Goal: Task Accomplishment & Management: Use online tool/utility

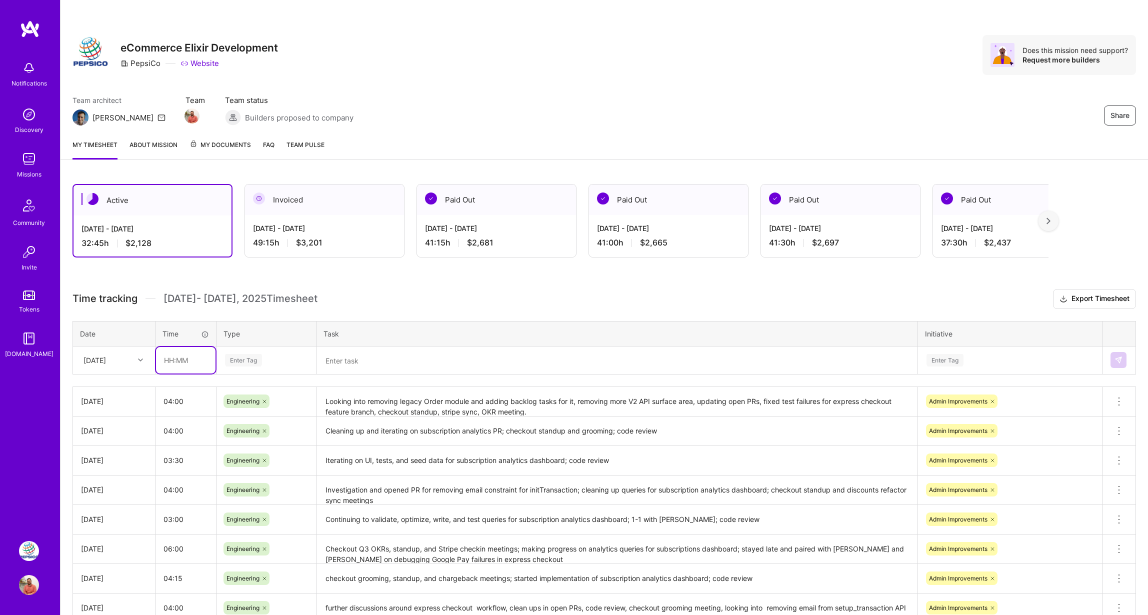
click at [185, 357] on input "text" at bounding box center [186, 360] width 60 height 27
type input "04:30"
click at [255, 363] on div "Enter Tag" at bounding box center [243, 361] width 37 height 16
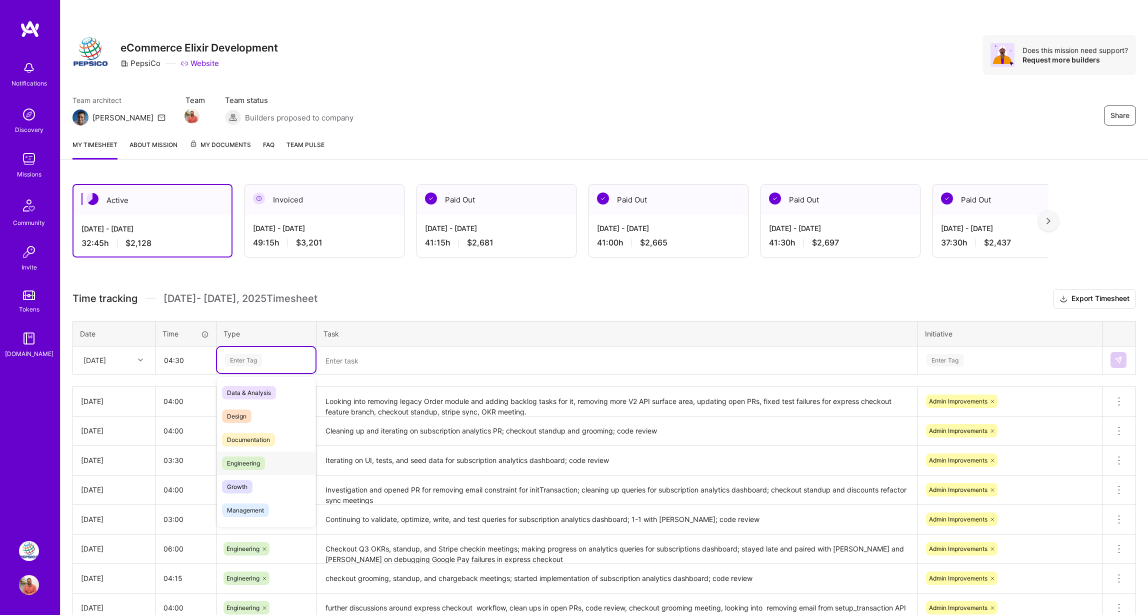
click at [250, 464] on span "Engineering" at bounding box center [243, 464] width 43 height 14
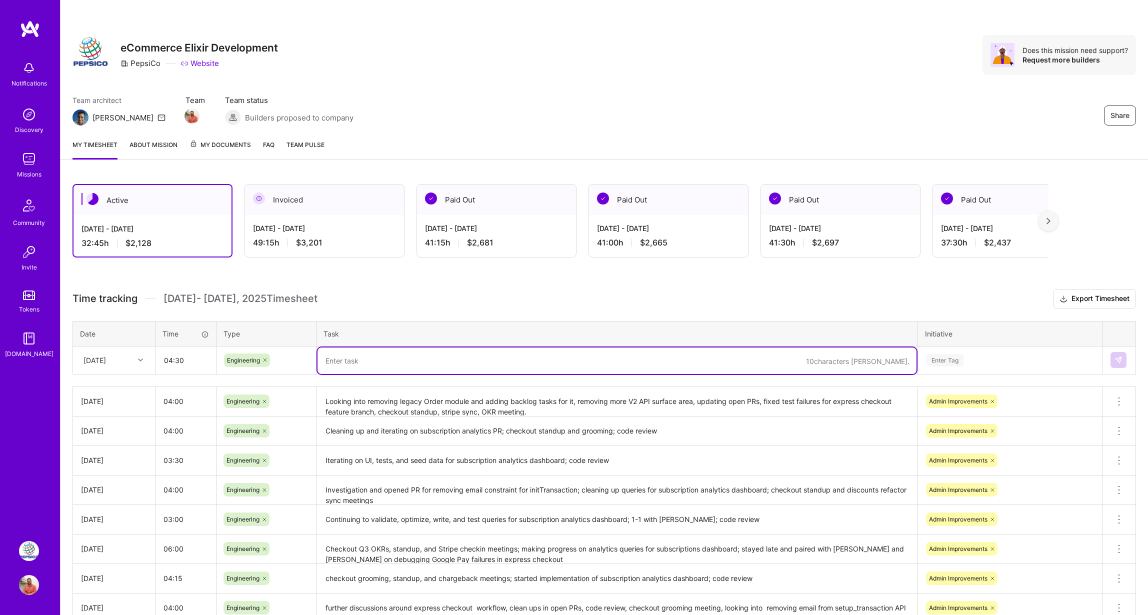
click at [381, 355] on textarea at bounding box center [617, 361] width 599 height 27
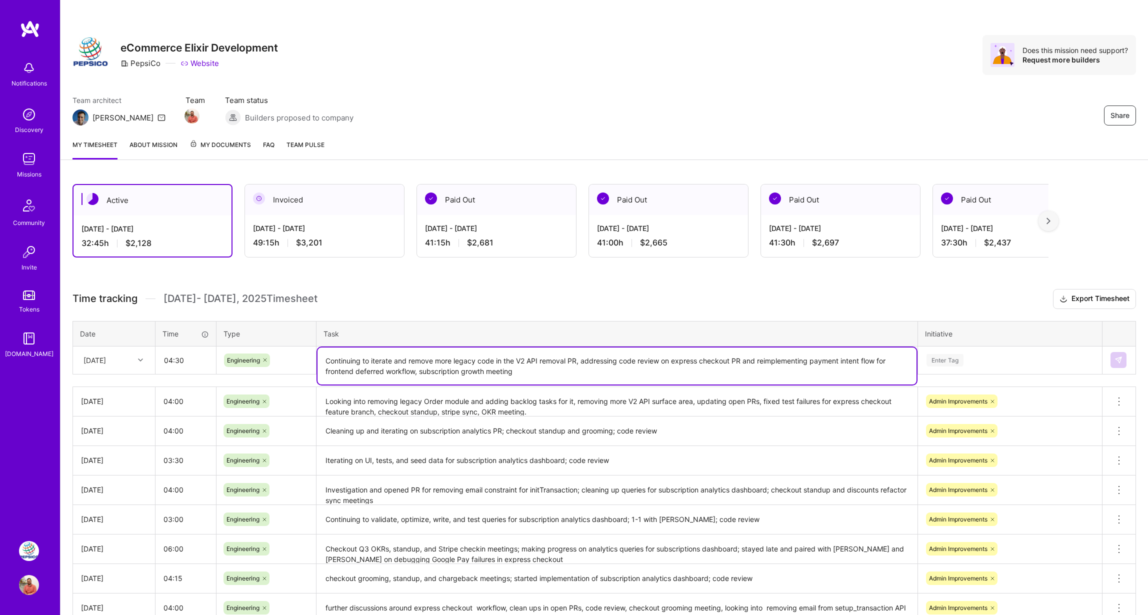
type textarea "Continuing to iterate and remove more legacy code in the V2 API removal PR, add…"
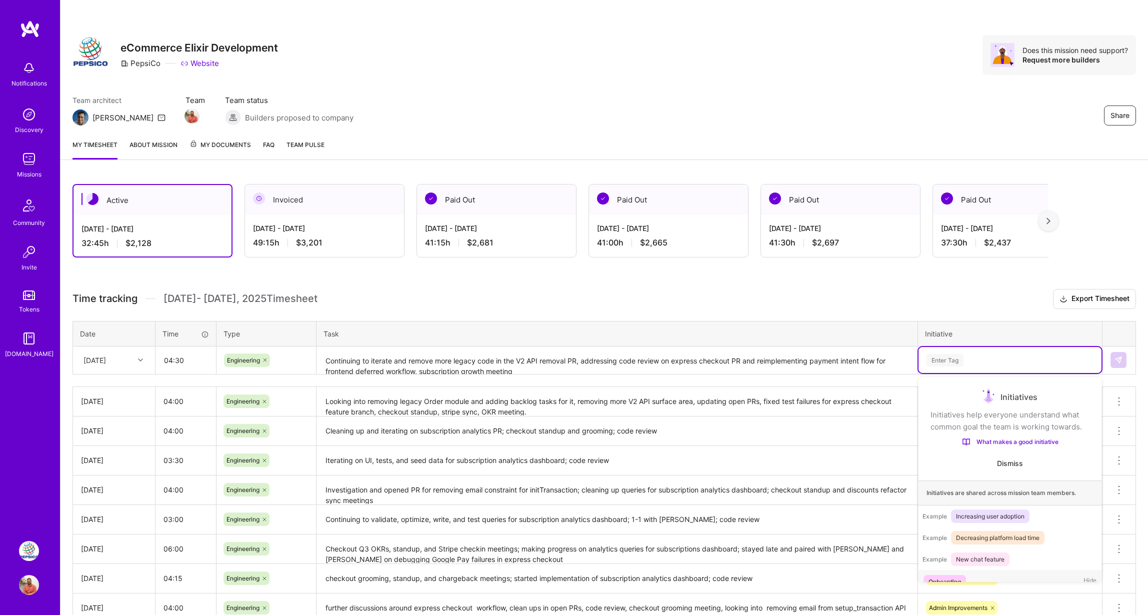
click at [976, 355] on div "Enter Tag" at bounding box center [1010, 360] width 169 height 13
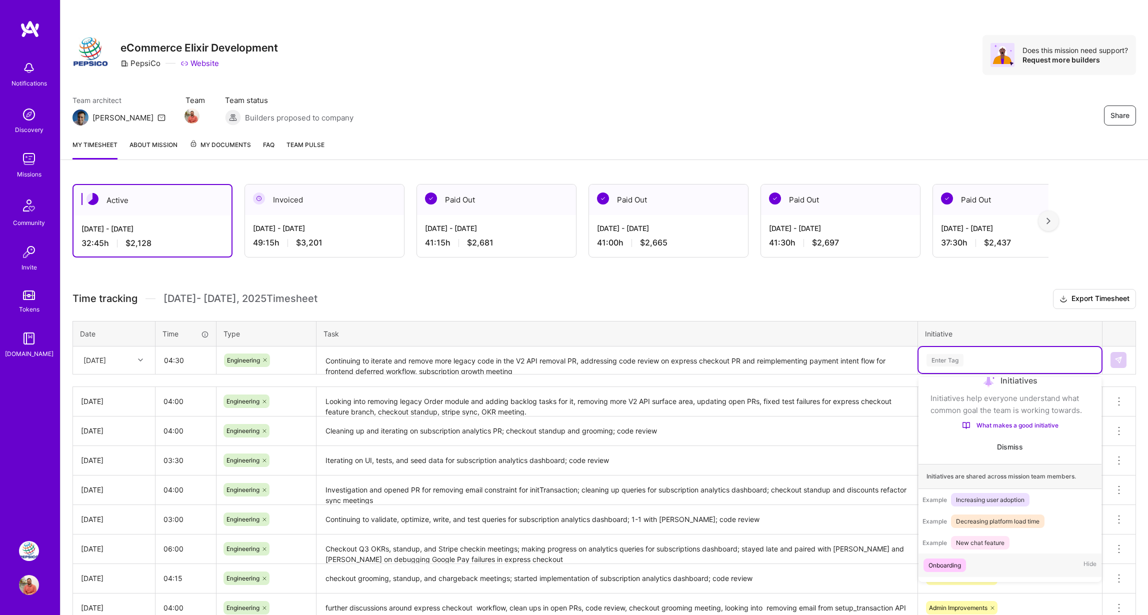
scroll to position [59, 0]
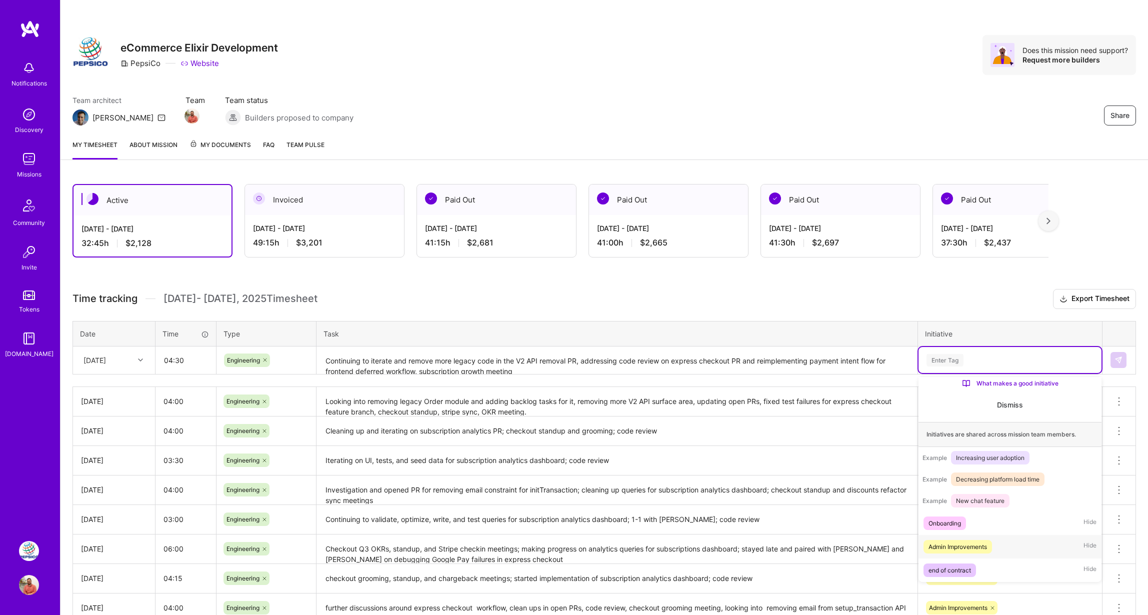
click at [971, 548] on div "Admin Improvements" at bounding box center [958, 547] width 59 height 11
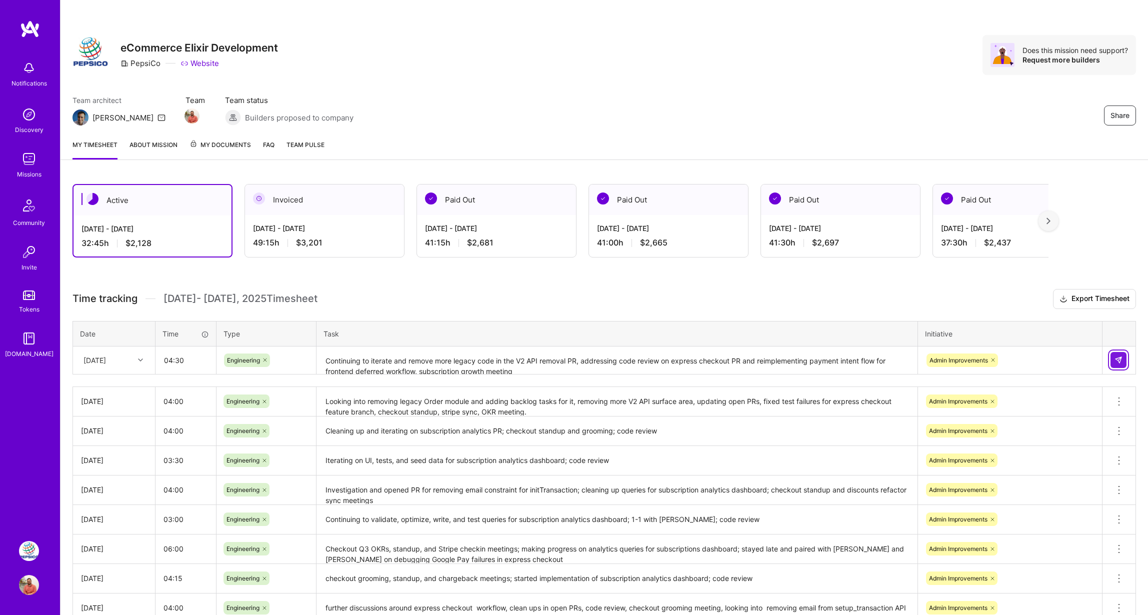
click at [1121, 362] on img at bounding box center [1119, 360] width 8 height 8
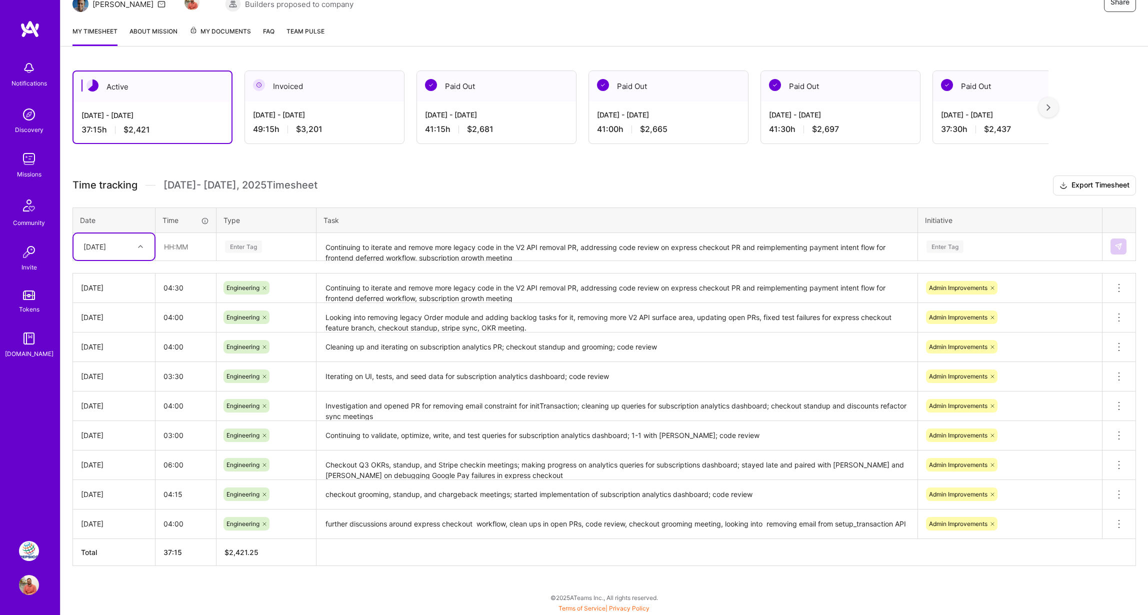
scroll to position [0, 0]
